Goal: Contribute content

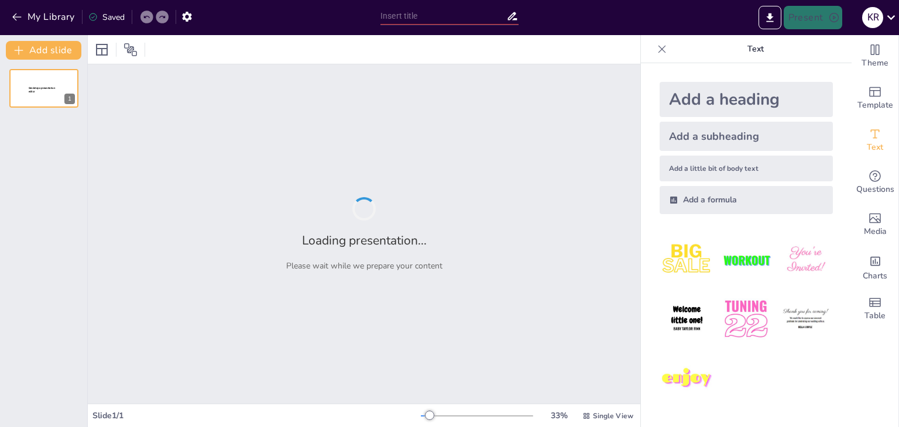
type input "Estructuras de Control Repetitivas: Introducción al Bucle "Para""
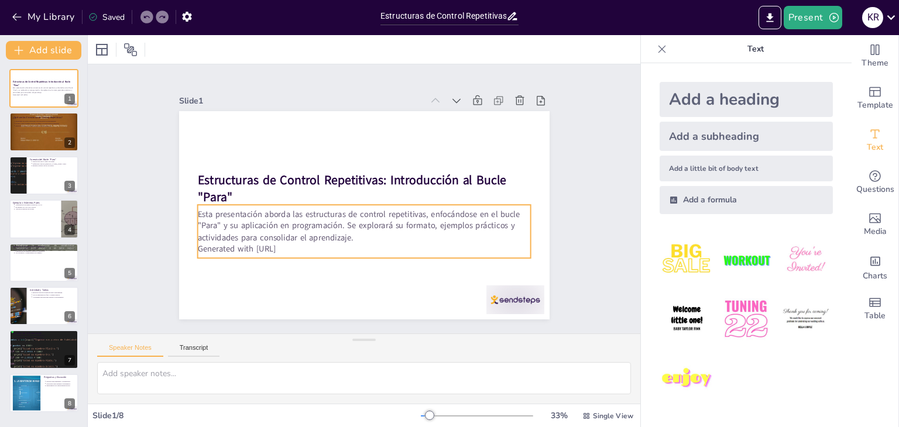
click at [331, 244] on p "Generated with [URL]" at bounding box center [320, 224] width 177 height 294
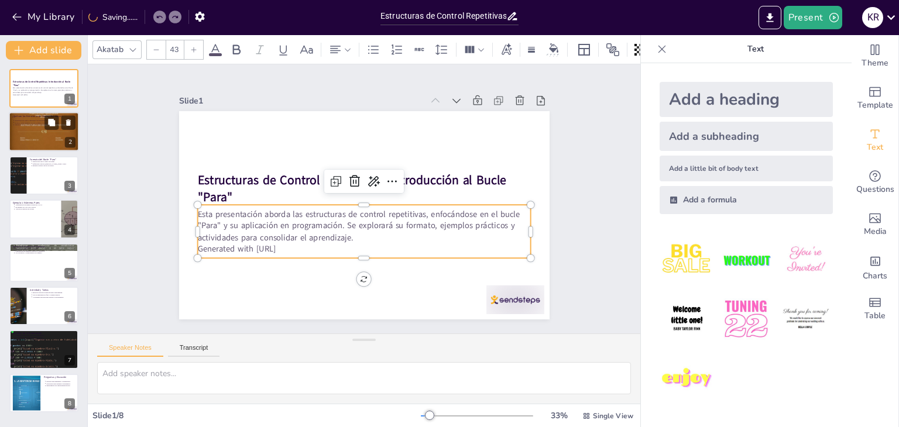
click at [28, 136] on div at bounding box center [44, 131] width 70 height 53
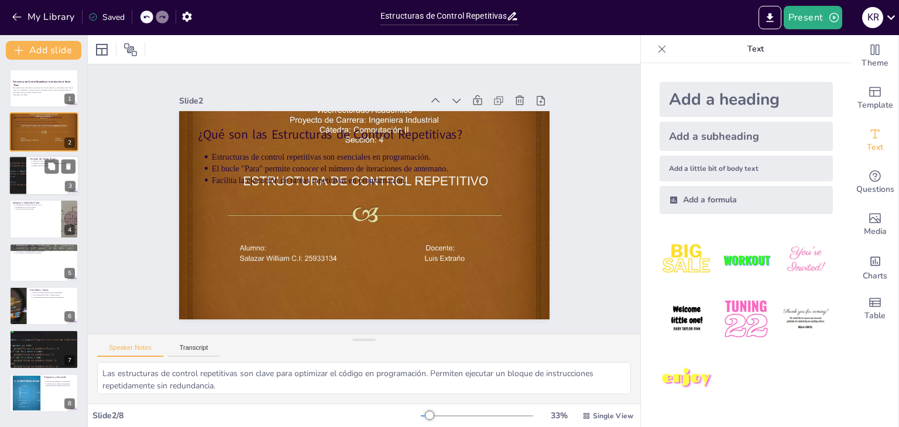
click at [39, 176] on div at bounding box center [44, 176] width 70 height 40
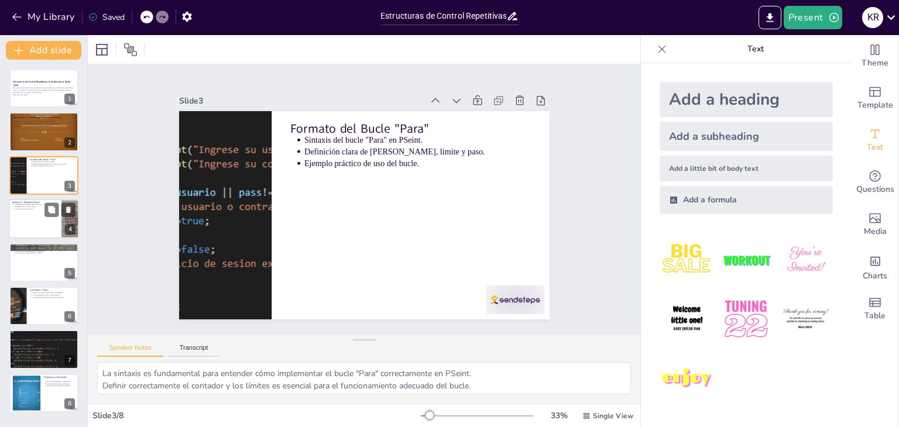
click at [39, 214] on div at bounding box center [44, 219] width 70 height 40
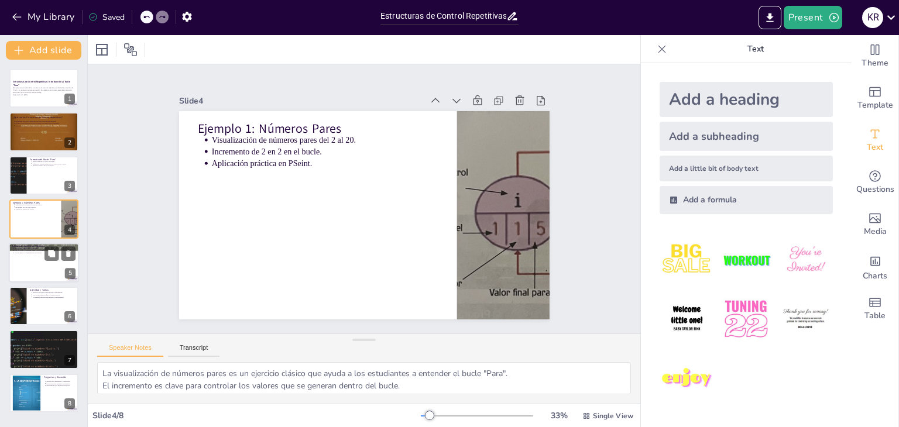
click at [35, 260] on div at bounding box center [44, 263] width 70 height 40
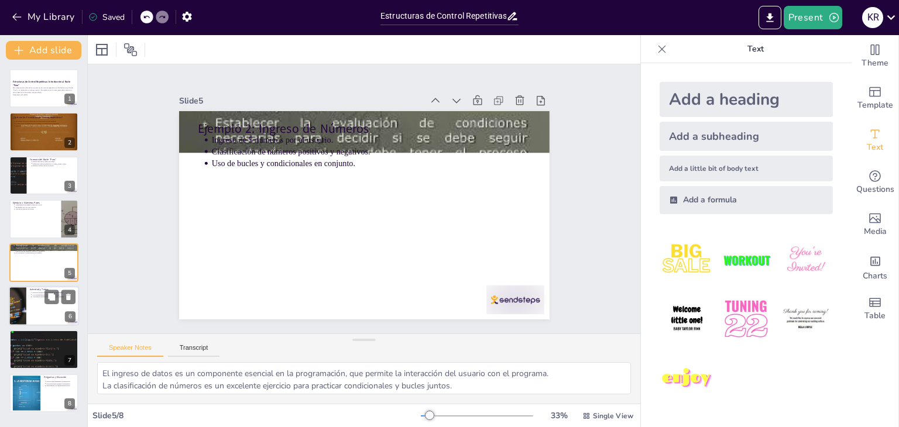
click at [37, 308] on div at bounding box center [44, 306] width 70 height 40
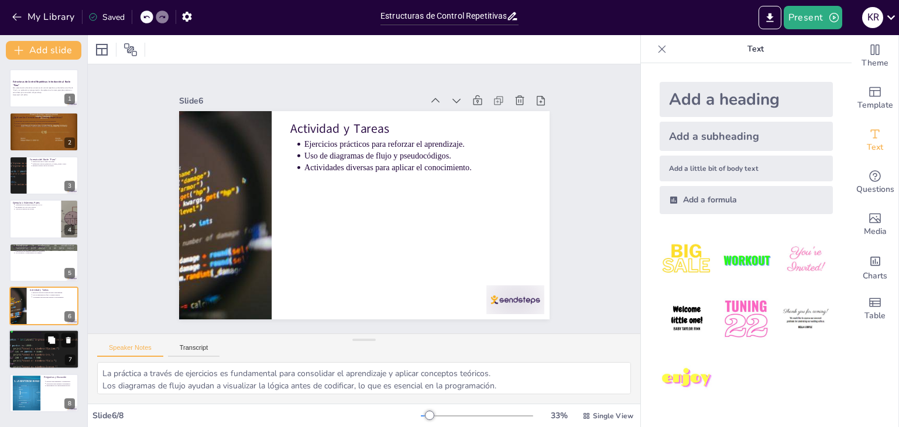
click at [37, 346] on div at bounding box center [44, 350] width 85 height 40
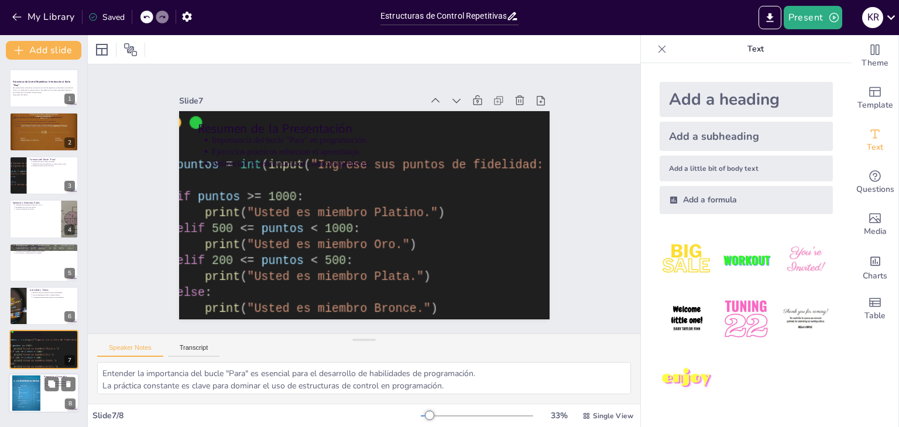
click at [33, 385] on div at bounding box center [25, 393] width 47 height 36
type textarea "Fomentar un ambiente de preguntas es esencial para el aprendizaje efectivo y la…"
